Goal: Find contact information: Find contact information

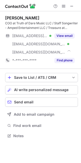
scroll to position [132, 81]
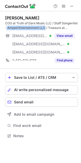
drag, startPoint x: 7, startPoint y: 27, endPoint x: 45, endPoint y: 29, distance: 38.4
click at [45, 29] on div "COO at Truth of Dare Music LLC / Staff Songwriter - Amped Entertainment LLC / T…" at bounding box center [41, 25] width 73 height 9
copy div "Amped Entertainment LLC"
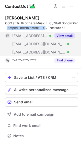
click at [65, 34] on button "View email" at bounding box center [65, 35] width 20 height 5
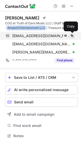
click at [73, 38] on button at bounding box center [72, 35] width 5 height 5
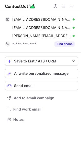
scroll to position [2, 3]
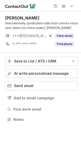
scroll to position [116, 81]
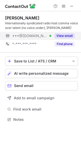
click at [56, 36] on button "View email" at bounding box center [65, 35] width 20 height 5
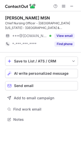
scroll to position [116, 81]
